Goal: Check status

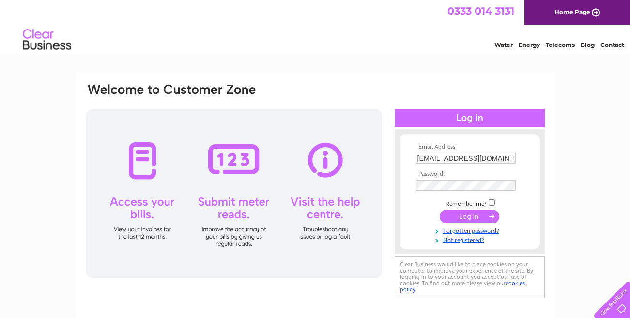
click at [481, 212] on input "submit" at bounding box center [470, 217] width 60 height 14
click at [468, 218] on input "submit" at bounding box center [470, 217] width 60 height 14
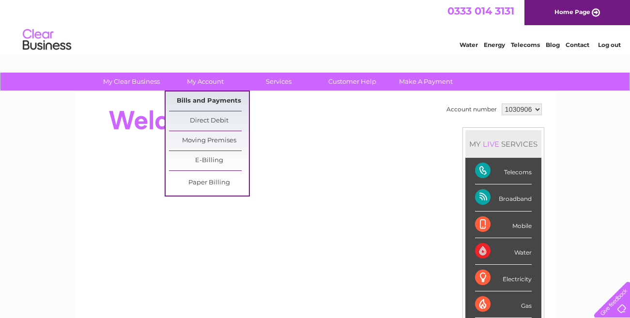
click at [200, 98] on link "Bills and Payments" at bounding box center [209, 101] width 80 height 19
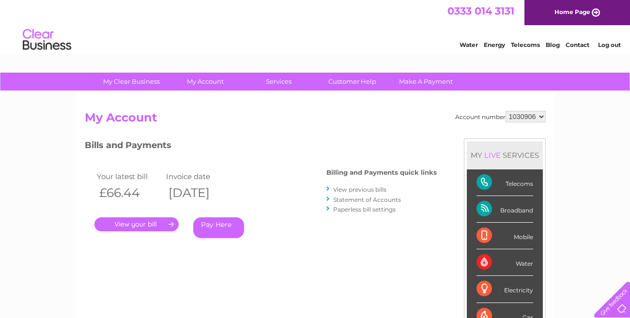
click at [146, 222] on link "." at bounding box center [136, 224] width 84 height 14
